Goal: Information Seeking & Learning: Learn about a topic

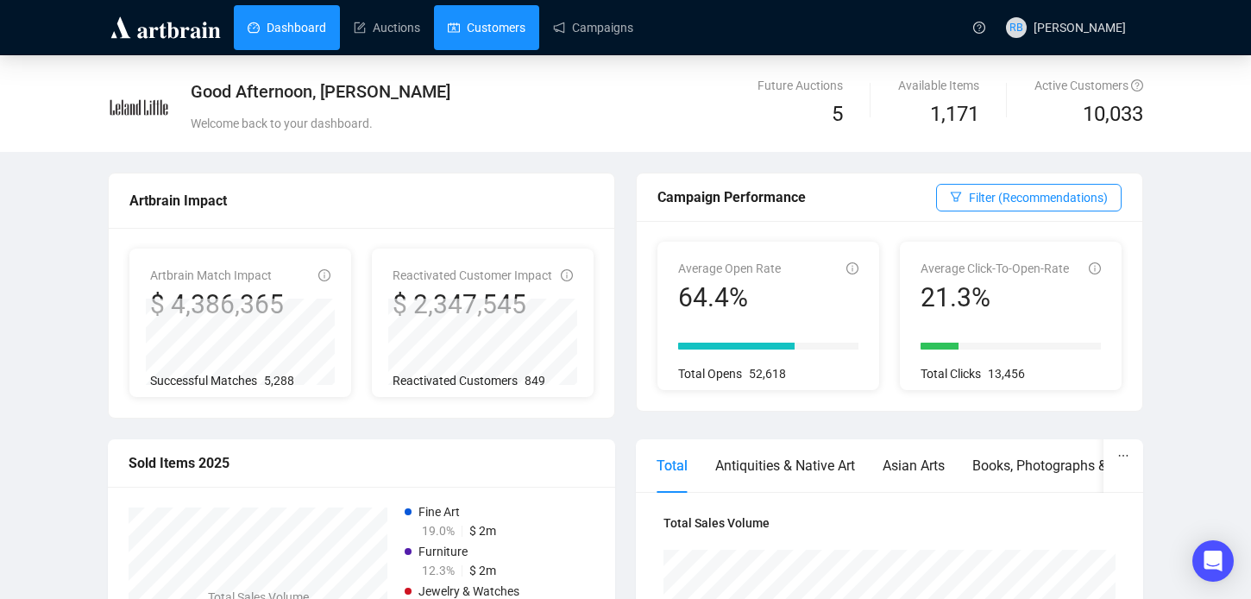
click at [501, 16] on link "Customers" at bounding box center [487, 27] width 78 height 45
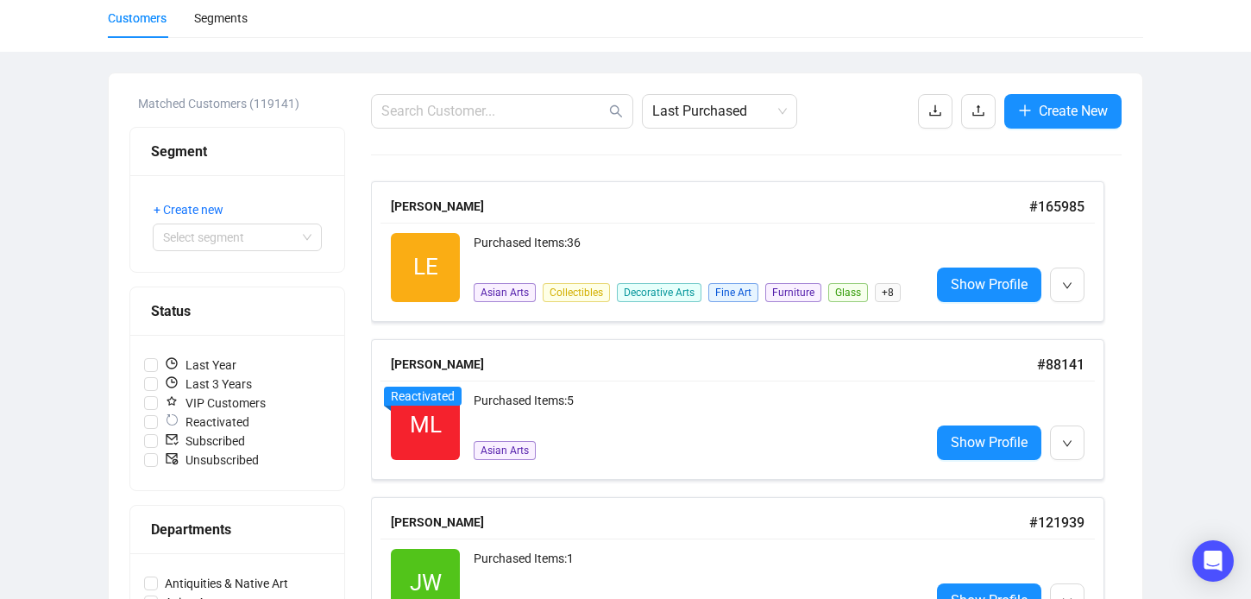
scroll to position [123, 0]
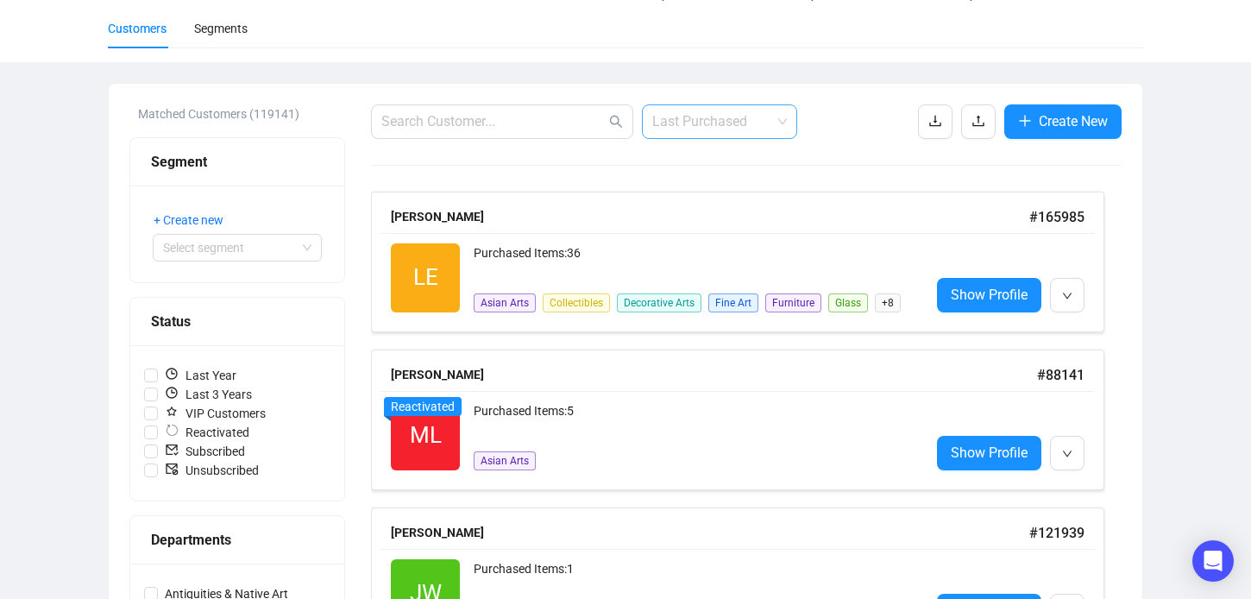
click at [747, 124] on span "Last Purchased" at bounding box center [719, 121] width 135 height 33
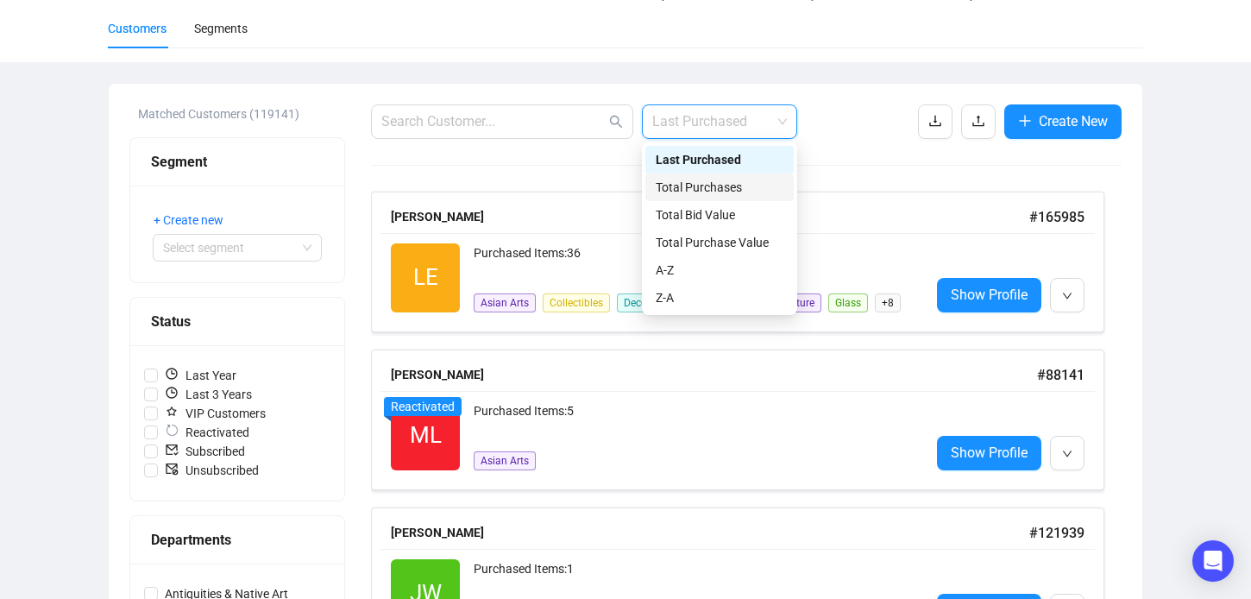
click at [740, 192] on div "Total Purchases" at bounding box center [720, 187] width 128 height 19
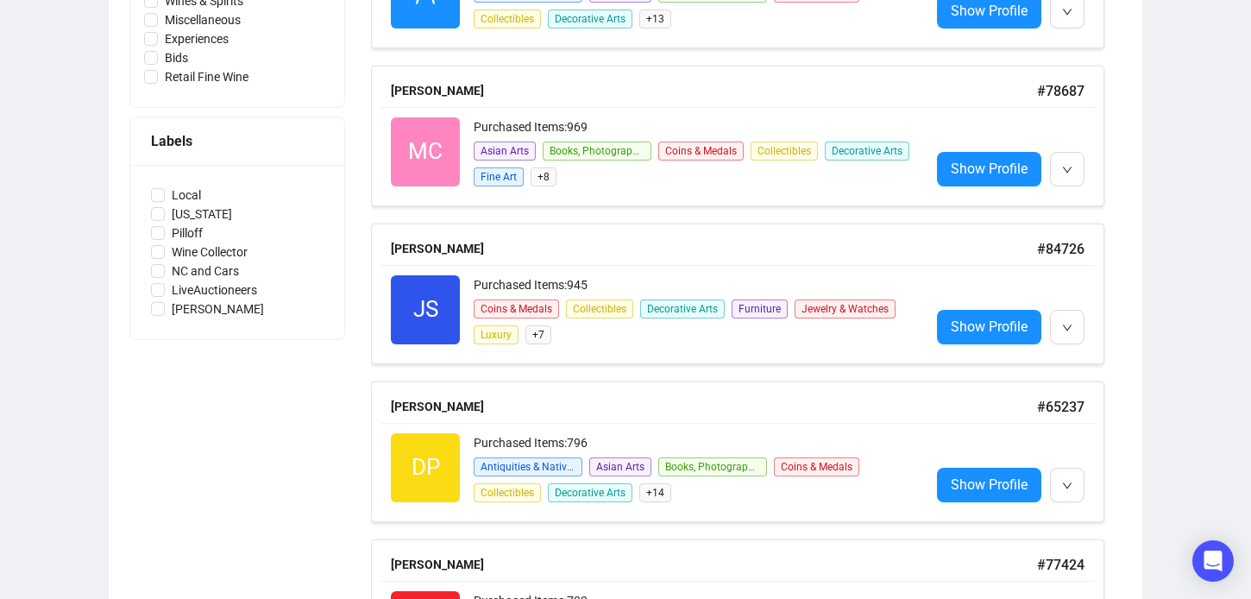
scroll to position [0, 0]
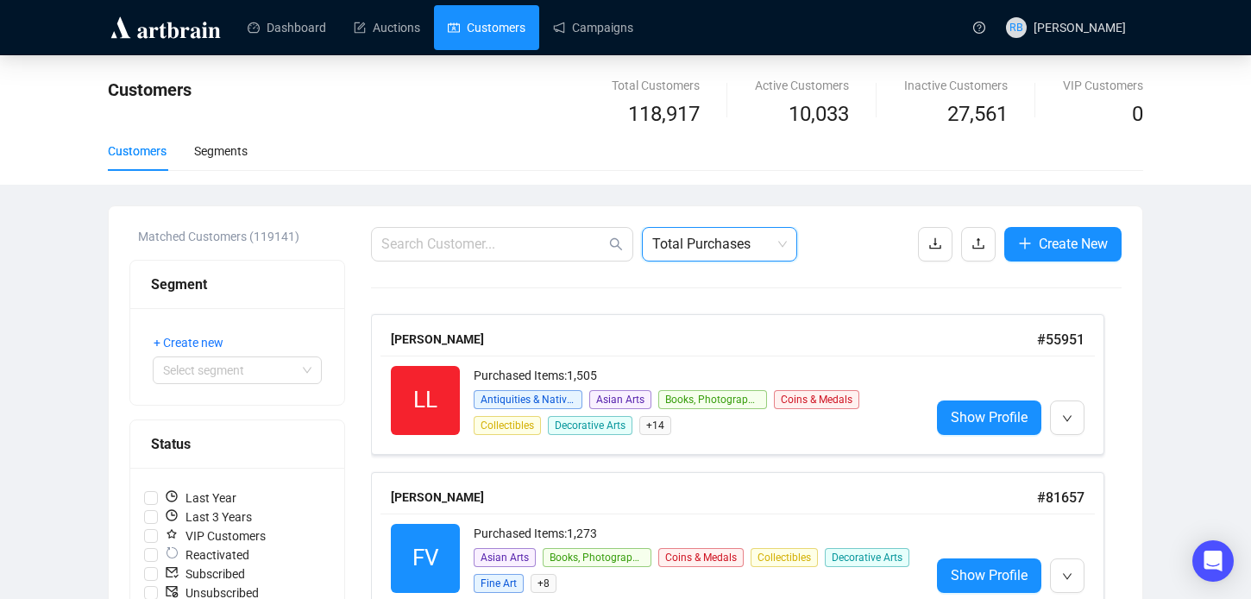
click at [257, 156] on div "Customers Segments" at bounding box center [626, 151] width 1036 height 40
click at [229, 154] on div "Segments" at bounding box center [221, 151] width 54 height 19
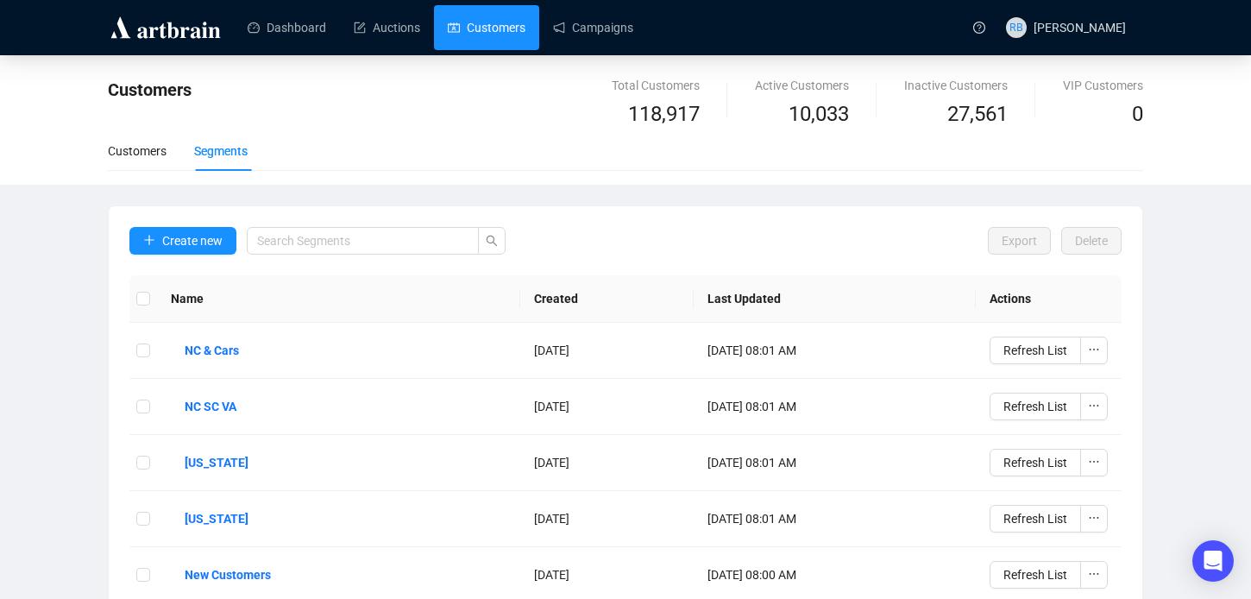
click at [545, 313] on th "Created" at bounding box center [606, 298] width 173 height 47
click at [520, 310] on th "Created" at bounding box center [606, 298] width 173 height 47
click at [520, 293] on th "Created" at bounding box center [606, 298] width 173 height 47
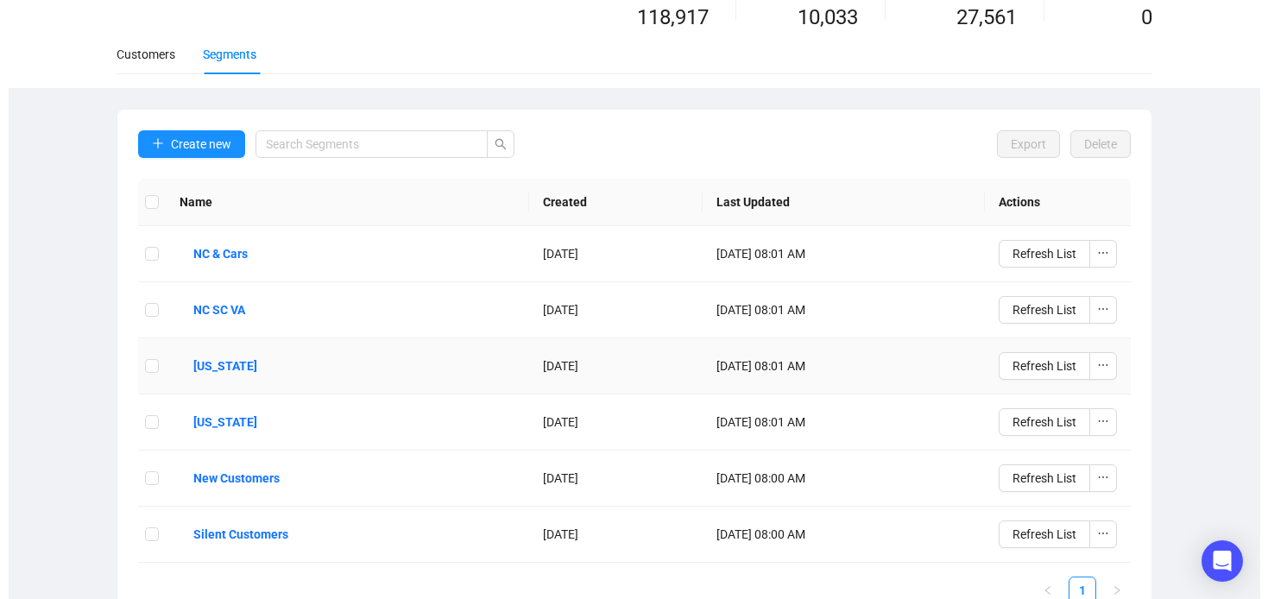
scroll to position [136, 0]
